Goal: Check status: Check status

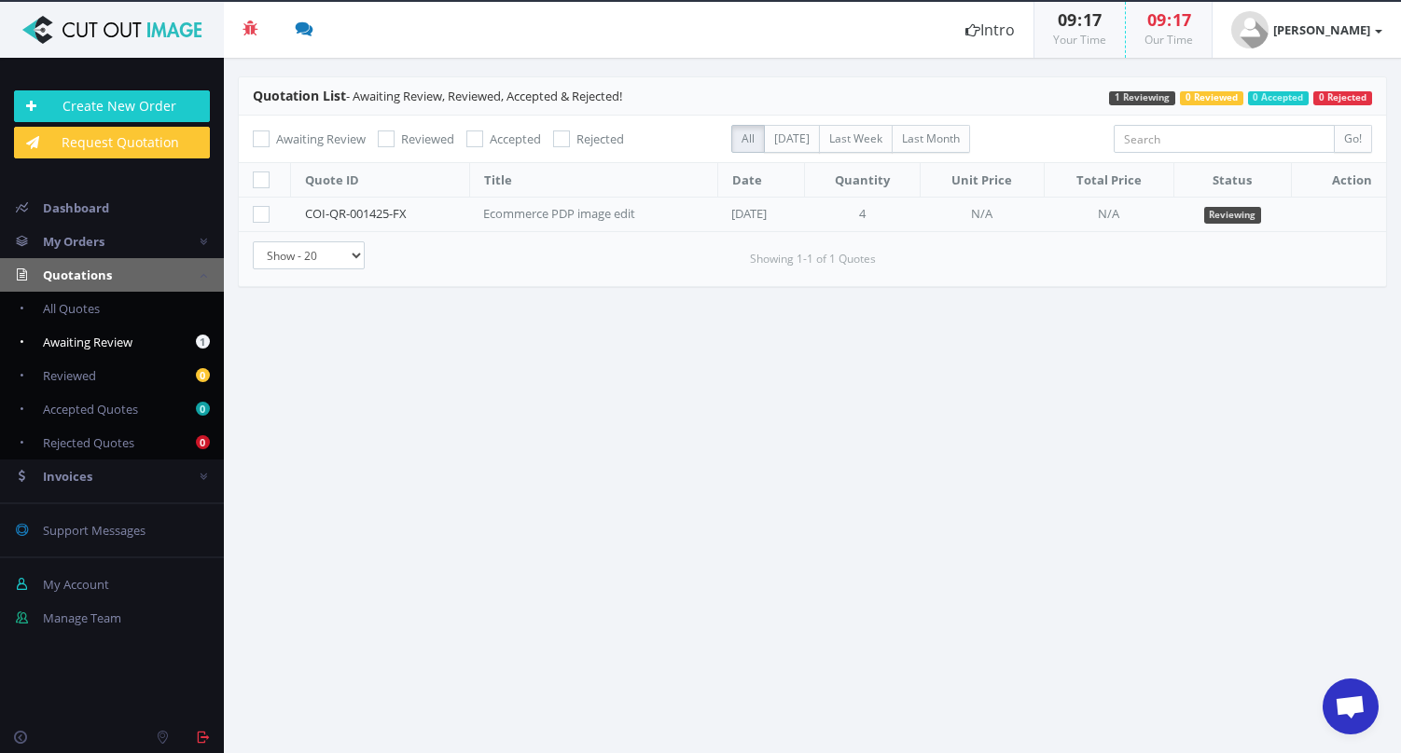
click at [80, 338] on span "Awaiting Review" at bounding box center [88, 342] width 90 height 17
checkbox input "true"
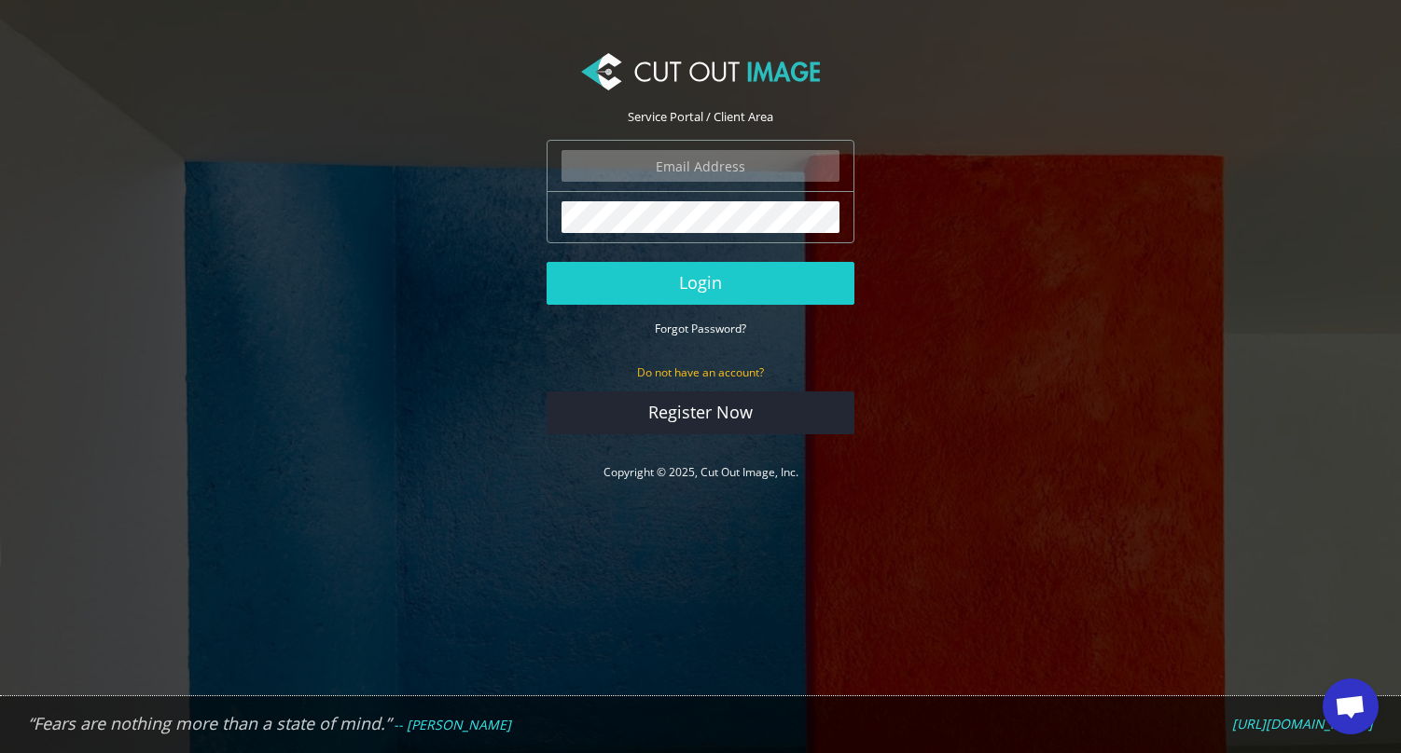
click at [728, 179] on input "email" at bounding box center [700, 166] width 278 height 32
click at [681, 173] on input "email" at bounding box center [700, 166] width 278 height 32
type input "Aaron@thedrawingroomcreative.com"
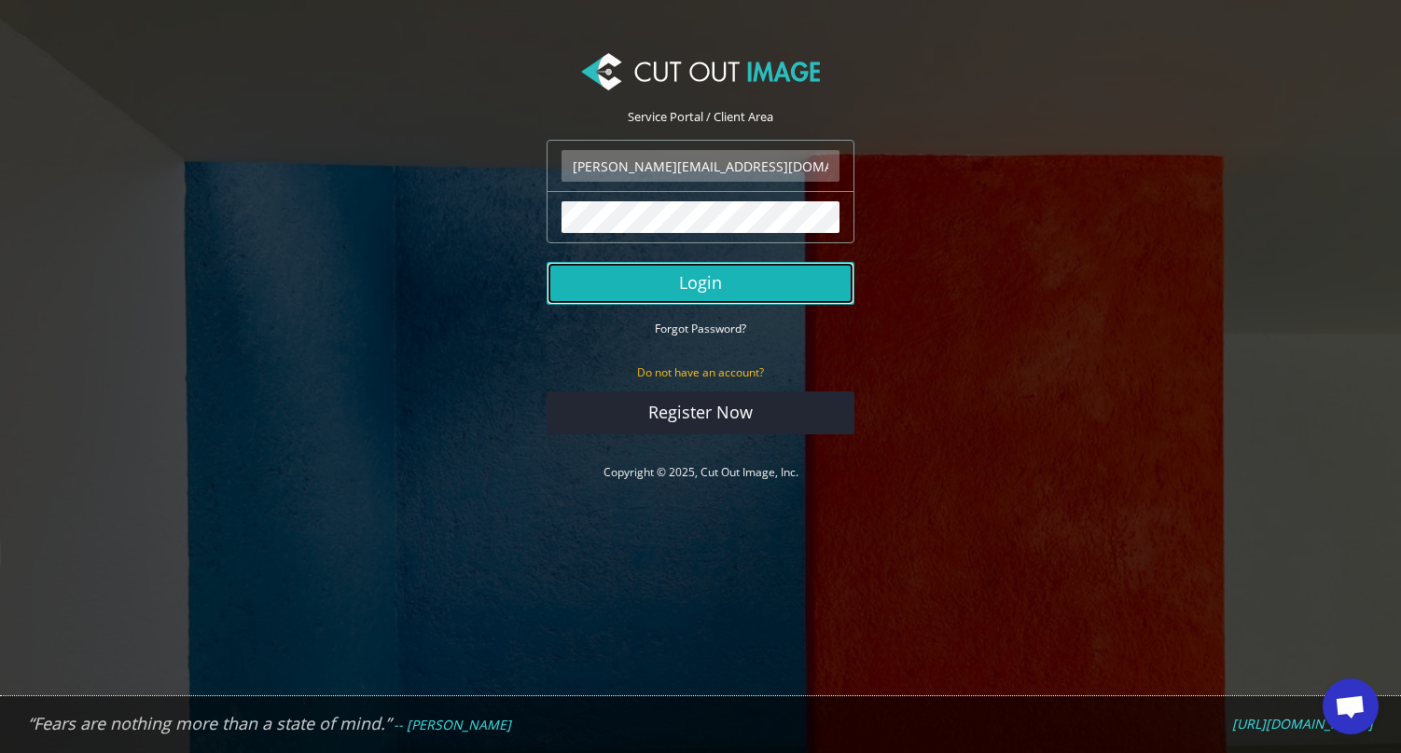
click at [686, 273] on button "Login" at bounding box center [700, 283] width 308 height 43
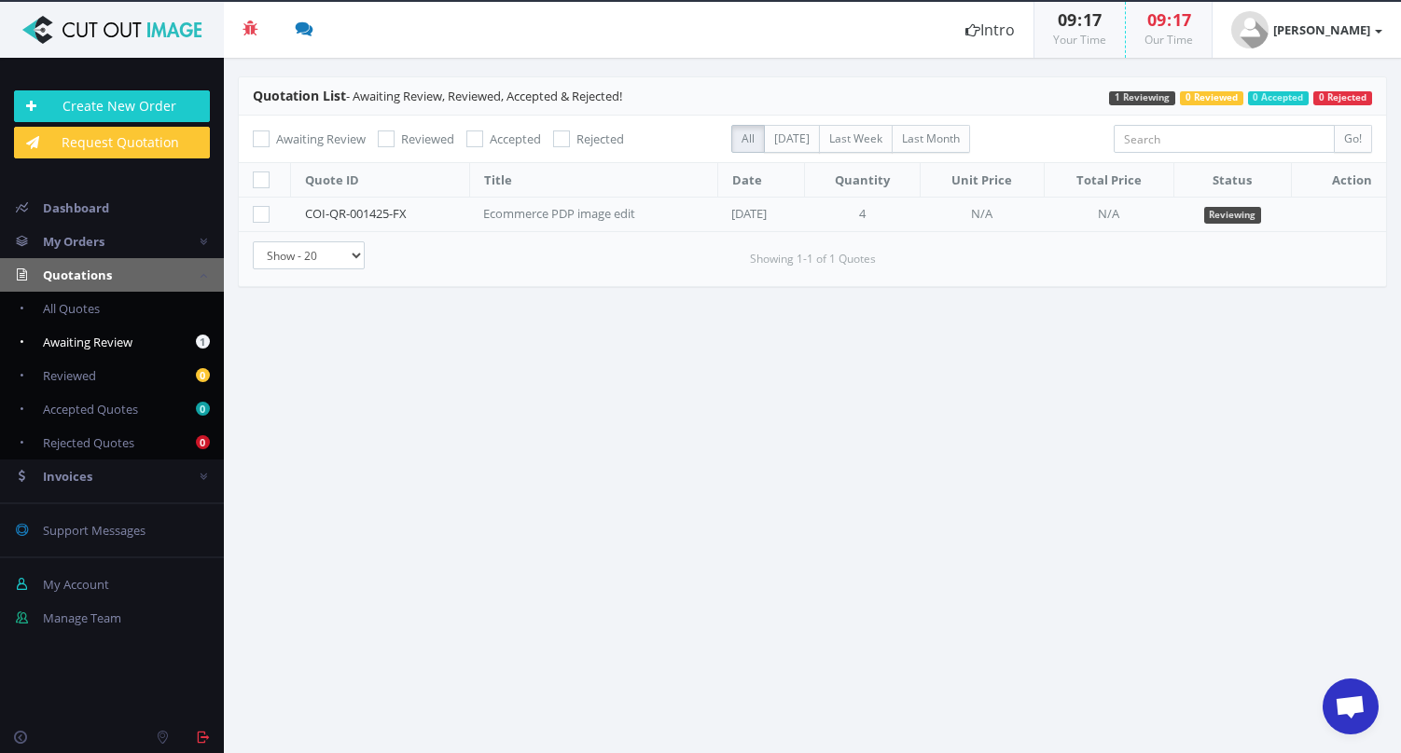
click at [56, 346] on span "Awaiting Review" at bounding box center [88, 342] width 90 height 17
checkbox input "true"
click at [524, 214] on div "Ecommerce PDP image edit" at bounding box center [576, 214] width 186 height 18
click at [475, 209] on td "Ecommerce PDP image edit" at bounding box center [593, 215] width 248 height 34
